Goal: Navigation & Orientation: Find specific page/section

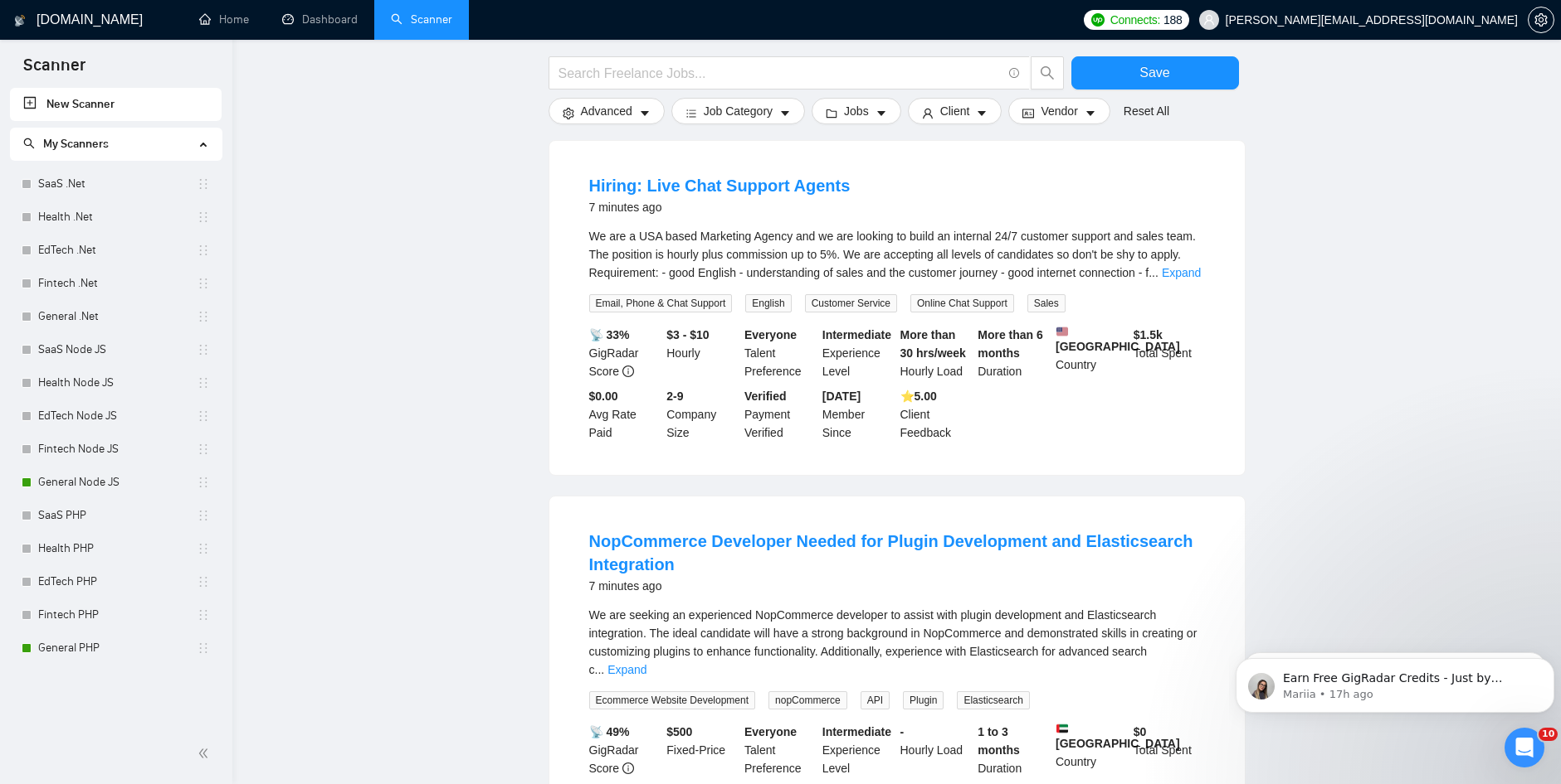
scroll to position [2414, 0]
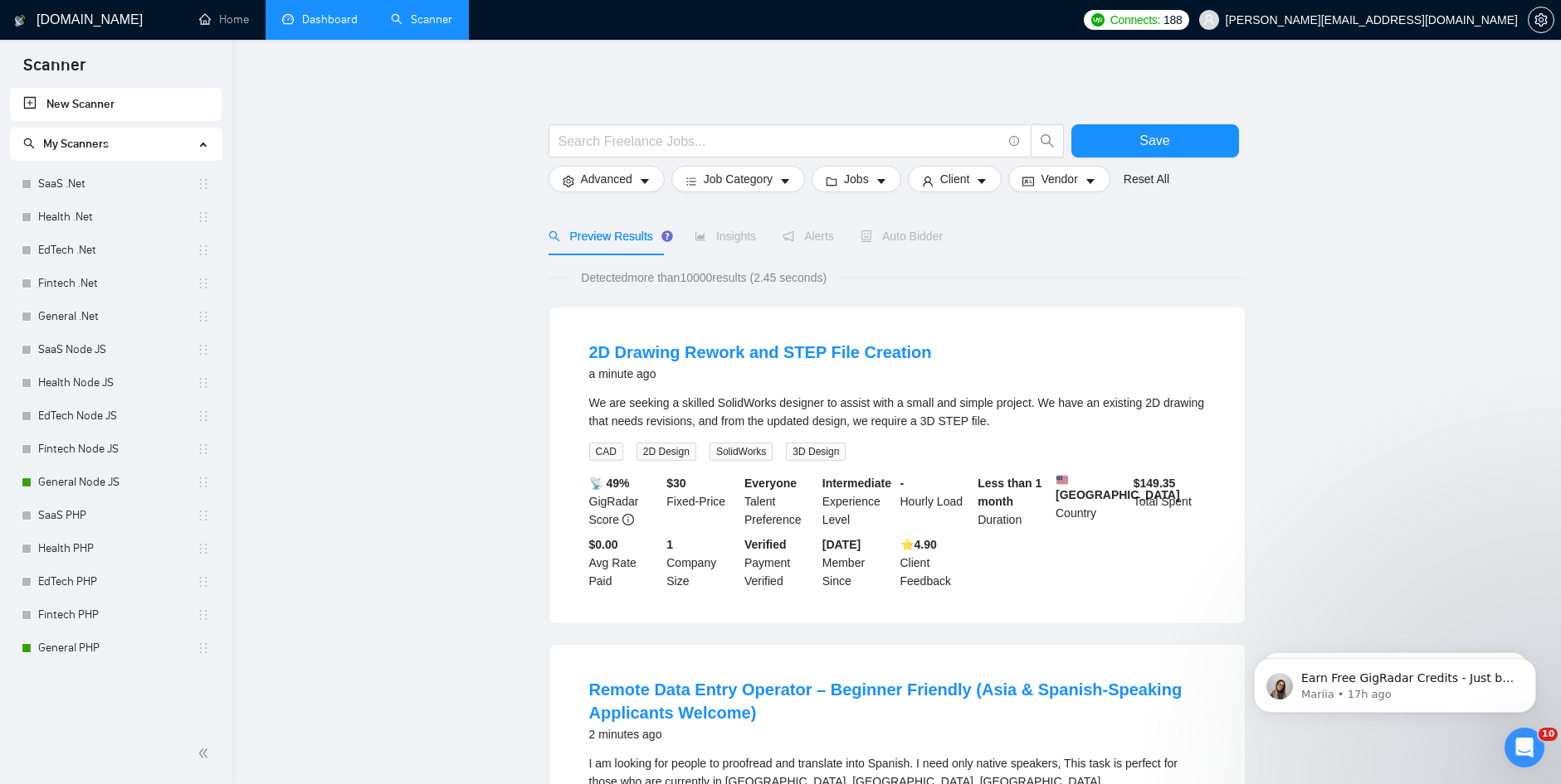
click at [308, 27] on link "Dashboard" at bounding box center [320, 20] width 76 height 14
